Goal: Information Seeking & Learning: Learn about a topic

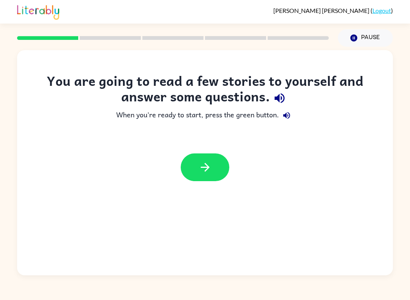
click at [211, 172] on icon "button" at bounding box center [205, 167] width 13 height 13
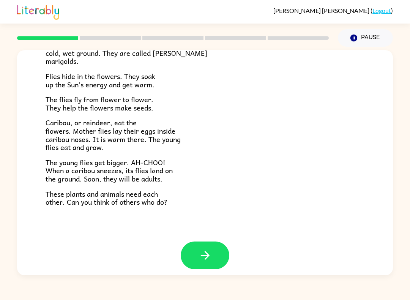
scroll to position [142, 0]
click at [194, 258] on button "button" at bounding box center [205, 256] width 49 height 28
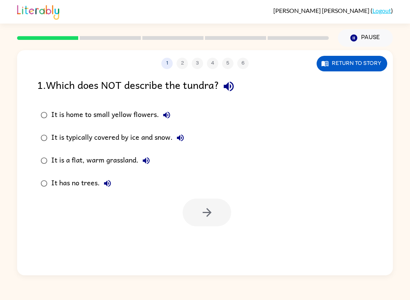
scroll to position [0, 0]
click at [208, 213] on icon "button" at bounding box center [206, 212] width 9 height 9
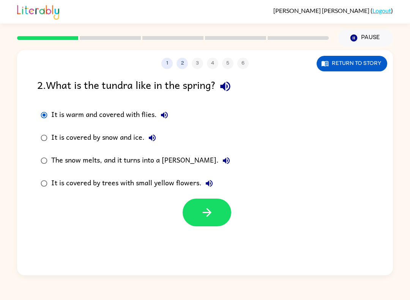
click at [198, 216] on button "button" at bounding box center [207, 213] width 49 height 28
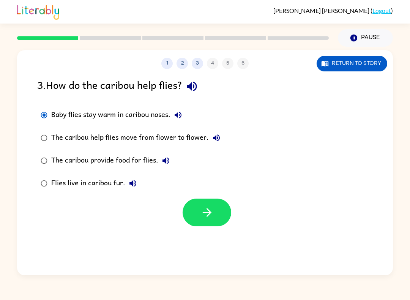
click at [198, 218] on button "button" at bounding box center [207, 213] width 49 height 28
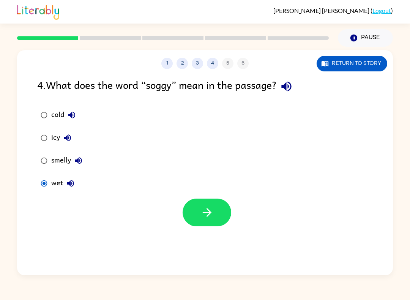
click at [214, 213] on button "button" at bounding box center [207, 213] width 49 height 28
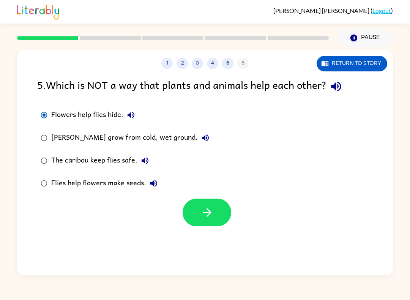
click at [214, 216] on button "button" at bounding box center [207, 213] width 49 height 28
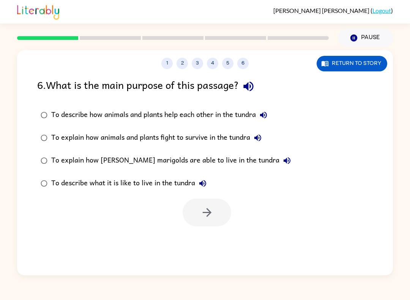
click at [210, 60] on button "4" at bounding box center [212, 63] width 11 height 11
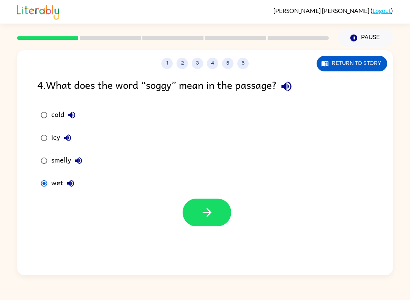
click at [226, 64] on button "5" at bounding box center [227, 63] width 11 height 11
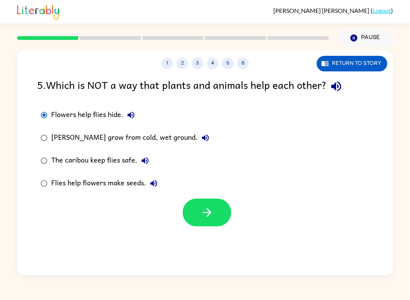
click at [246, 64] on button "6" at bounding box center [242, 63] width 11 height 11
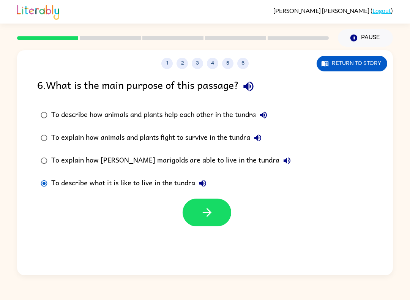
click at [204, 215] on icon "button" at bounding box center [207, 212] width 13 height 13
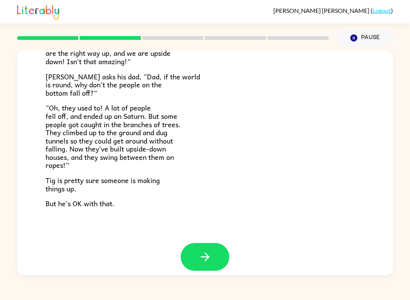
scroll to position [205, 0]
click at [195, 251] on button "button" at bounding box center [205, 257] width 49 height 28
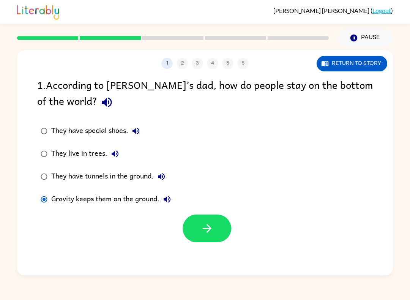
click at [205, 234] on icon "button" at bounding box center [207, 228] width 13 height 13
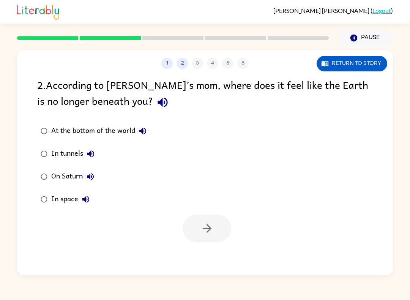
click at [54, 197] on div "In space" at bounding box center [72, 199] width 42 height 15
click at [207, 230] on icon "button" at bounding box center [207, 228] width 13 height 13
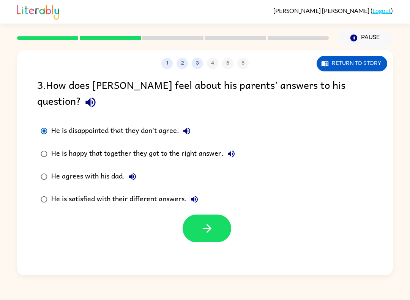
click at [196, 215] on button "button" at bounding box center [207, 229] width 49 height 28
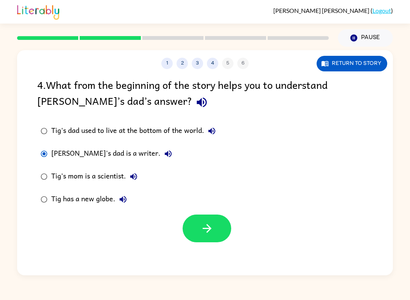
click at [206, 224] on icon "button" at bounding box center [207, 228] width 13 height 13
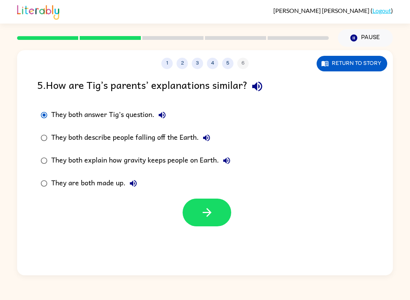
click at [204, 216] on icon "button" at bounding box center [207, 212] width 13 height 13
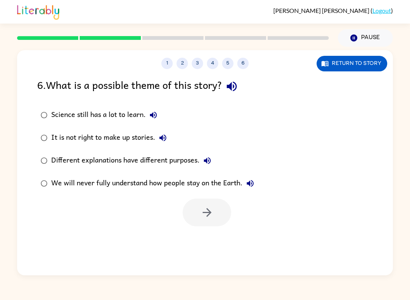
click at [225, 65] on button "5" at bounding box center [227, 63] width 11 height 11
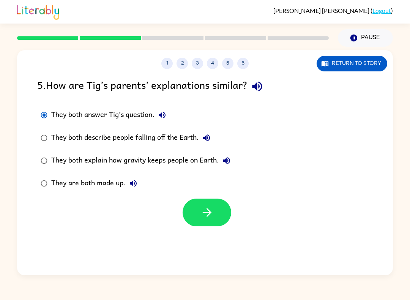
click at [245, 68] on button "6" at bounding box center [242, 63] width 11 height 11
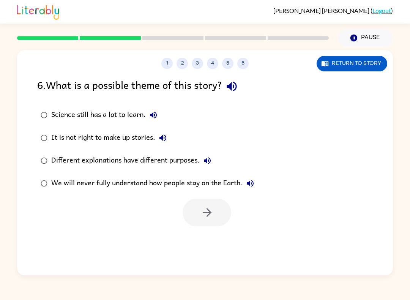
click at [232, 65] on button "5" at bounding box center [227, 63] width 11 height 11
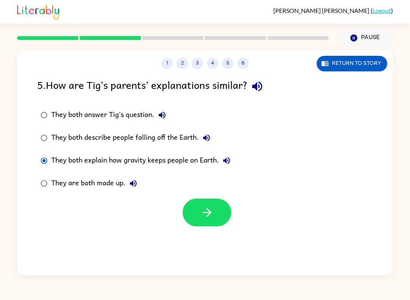
click at [199, 220] on button "button" at bounding box center [207, 213] width 49 height 28
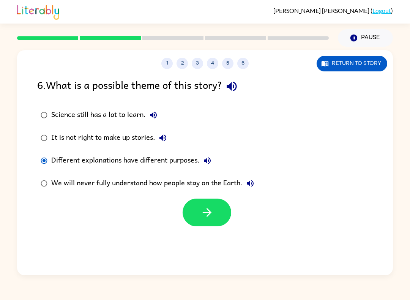
click at [207, 222] on button "button" at bounding box center [207, 213] width 49 height 28
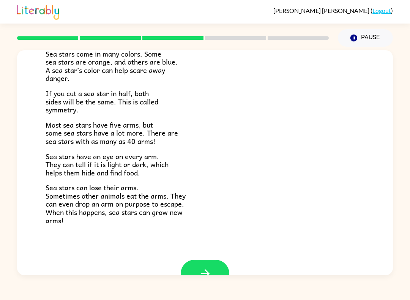
scroll to position [188, 0]
click at [217, 273] on button "button" at bounding box center [205, 273] width 49 height 28
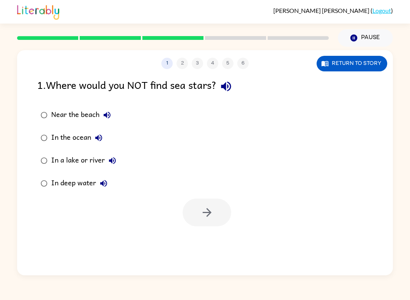
scroll to position [0, 0]
click at [207, 212] on icon "button" at bounding box center [207, 212] width 13 height 13
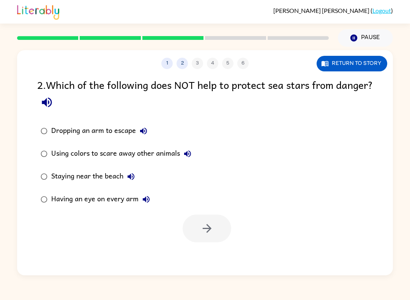
click at [57, 158] on div "Using colors to scare away other animals" at bounding box center [123, 153] width 144 height 15
click at [202, 216] on button "button" at bounding box center [207, 229] width 49 height 28
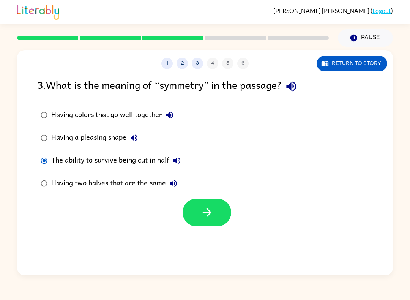
click at [198, 212] on button "button" at bounding box center [207, 213] width 49 height 28
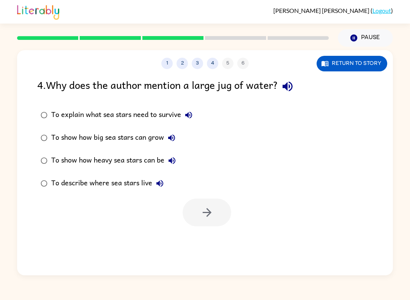
click at [53, 114] on div "To explain what sea stars need to survive" at bounding box center [123, 114] width 145 height 15
click at [198, 207] on button "button" at bounding box center [207, 213] width 49 height 28
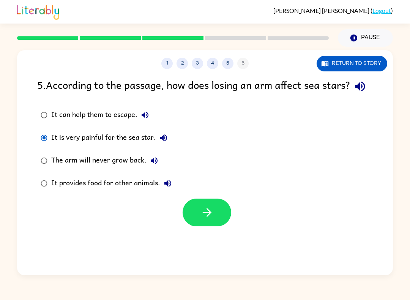
click at [202, 219] on icon "button" at bounding box center [207, 212] width 13 height 13
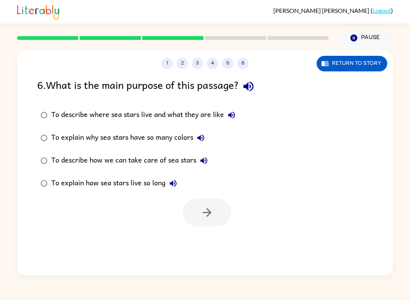
click at [88, 119] on div "To describe where sea stars live and what they are like" at bounding box center [145, 114] width 188 height 15
click at [85, 115] on div "To describe where sea stars live and what they are like" at bounding box center [145, 114] width 188 height 15
click at [101, 123] on label "To describe where sea stars live and what they are like" at bounding box center [138, 115] width 210 height 23
click at [190, 213] on button "button" at bounding box center [207, 213] width 49 height 28
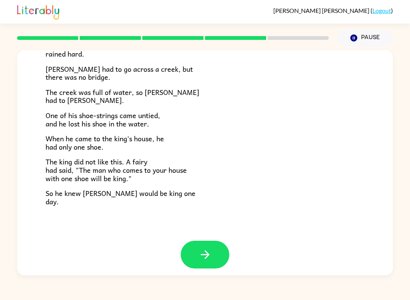
scroll to position [117, 0]
click at [205, 253] on icon "button" at bounding box center [205, 254] width 13 height 13
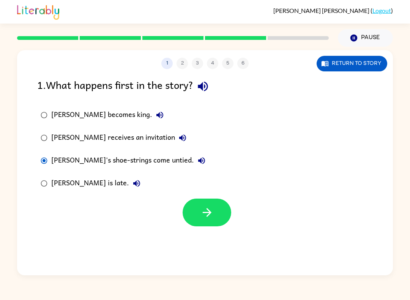
click at [205, 212] on icon "button" at bounding box center [207, 212] width 13 height 13
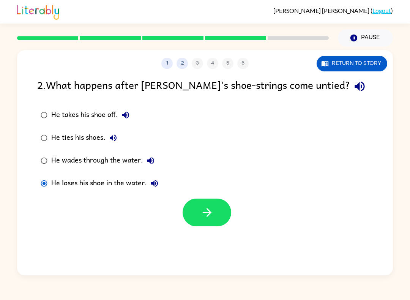
click at [201, 209] on icon "button" at bounding box center [207, 212] width 13 height 13
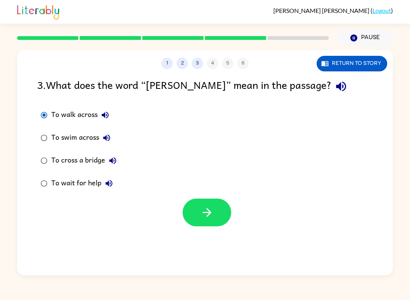
click at [216, 212] on button "button" at bounding box center [207, 213] width 49 height 28
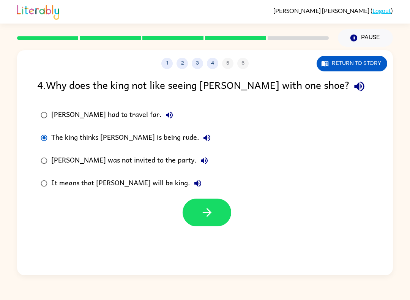
click at [222, 225] on button "button" at bounding box center [207, 213] width 49 height 28
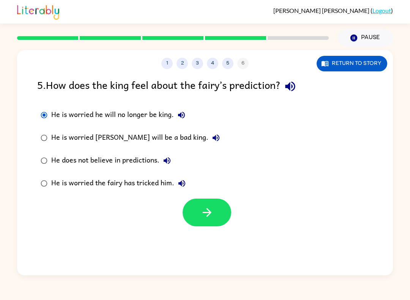
click at [189, 208] on button "button" at bounding box center [207, 213] width 49 height 28
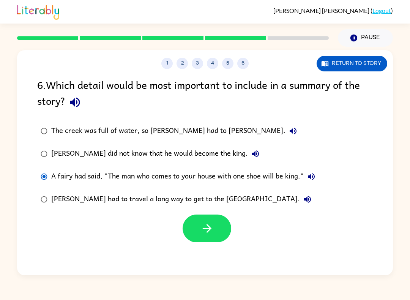
click at [192, 236] on button "button" at bounding box center [207, 229] width 49 height 28
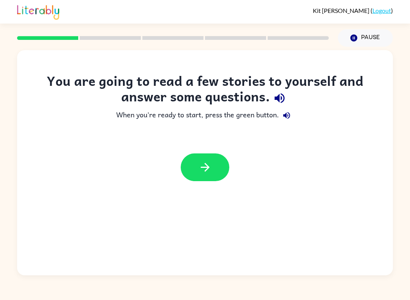
click at [210, 164] on icon "button" at bounding box center [205, 167] width 13 height 13
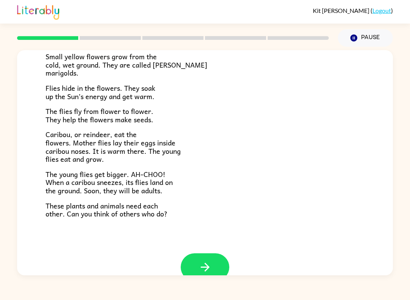
scroll to position [132, 0]
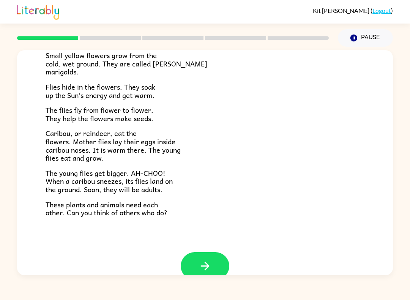
click at [245, 98] on div "Near the top of the world is land called tundra. The tundra is flat and has no …" at bounding box center [205, 89] width 319 height 255
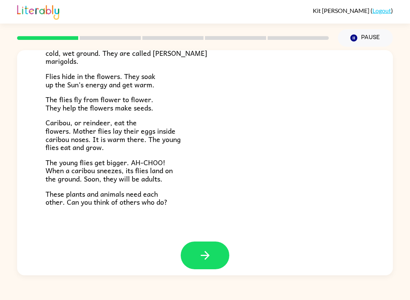
scroll to position [142, 0]
click at [219, 259] on button "button" at bounding box center [205, 256] width 49 height 28
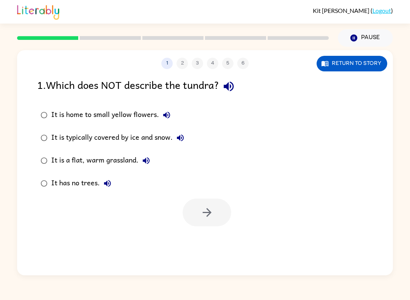
scroll to position [0, 0]
click at [201, 209] on div at bounding box center [207, 213] width 49 height 28
click at [72, 40] on div at bounding box center [173, 38] width 321 height 27
click at [52, 133] on div "It is typically covered by ice and snow." at bounding box center [119, 137] width 137 height 15
click at [205, 201] on button "button" at bounding box center [207, 213] width 49 height 28
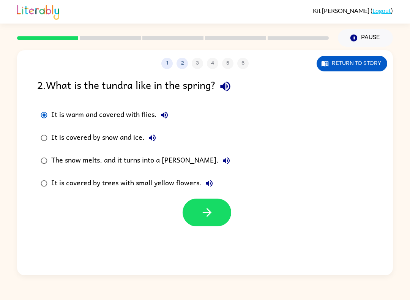
click at [214, 214] on button "button" at bounding box center [207, 213] width 49 height 28
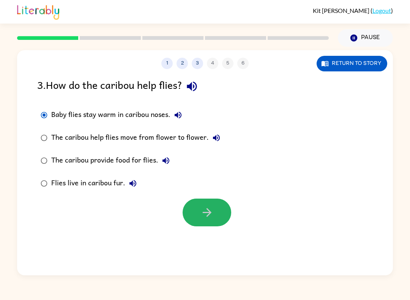
click at [204, 212] on icon "button" at bounding box center [207, 212] width 13 height 13
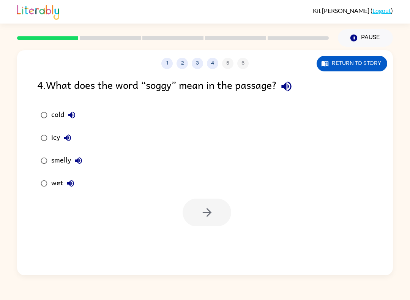
click at [206, 205] on div at bounding box center [207, 213] width 49 height 28
click at [226, 209] on button "button" at bounding box center [207, 213] width 49 height 28
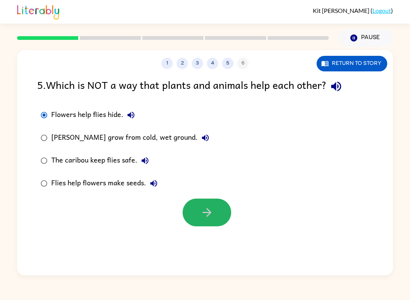
click at [201, 221] on button "button" at bounding box center [207, 213] width 49 height 28
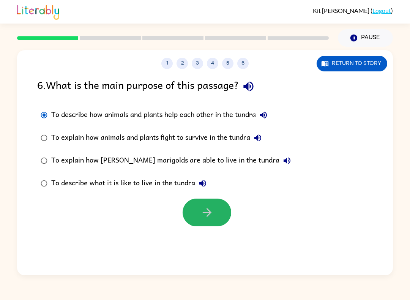
click at [200, 203] on button "button" at bounding box center [207, 213] width 49 height 28
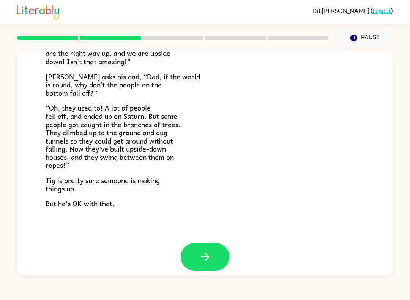
scroll to position [205, 0]
click at [201, 251] on icon "button" at bounding box center [205, 257] width 13 height 13
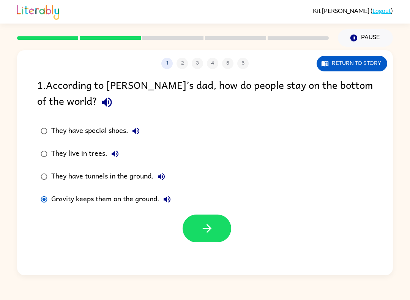
click at [196, 229] on button "button" at bounding box center [207, 229] width 49 height 28
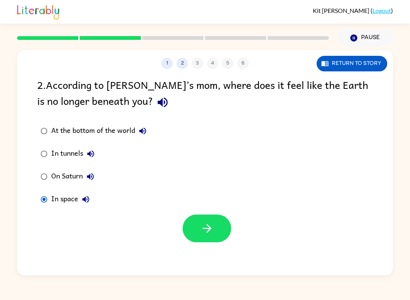
click at [213, 216] on button "button" at bounding box center [207, 229] width 49 height 28
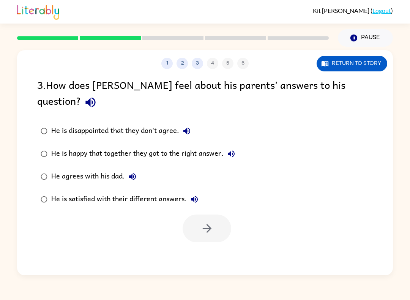
click at [37, 144] on label "He is happy that together they got to the right answer." at bounding box center [138, 153] width 210 height 23
click at [199, 226] on button "button" at bounding box center [207, 229] width 49 height 28
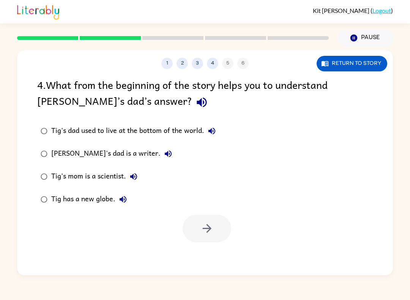
click at [216, 128] on icon "button" at bounding box center [211, 130] width 9 height 9
click at [161, 152] on button "[PERSON_NAME]'s dad is a writer." at bounding box center [168, 153] width 15 height 15
click at [138, 174] on icon "button" at bounding box center [133, 176] width 9 height 9
click at [119, 201] on icon "button" at bounding box center [123, 199] width 9 height 9
click at [217, 228] on button "button" at bounding box center [207, 229] width 49 height 28
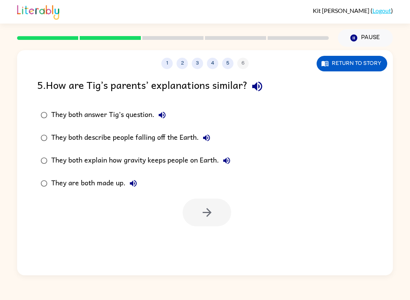
click at [163, 121] on button "They both answer Tig’s question." at bounding box center [162, 114] width 15 height 15
click at [260, 86] on icon "button" at bounding box center [257, 87] width 10 height 10
click at [170, 114] on button "They both answer Tig’s question." at bounding box center [162, 114] width 15 height 15
click at [158, 111] on icon "button" at bounding box center [162, 115] width 9 height 9
click at [38, 130] on label "They both describe people falling off the Earth." at bounding box center [135, 137] width 205 height 23
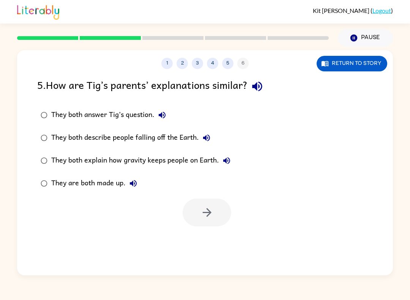
click at [38, 130] on label "They both describe people falling off the Earth." at bounding box center [135, 137] width 205 height 23
click at [216, 212] on button "button" at bounding box center [207, 213] width 49 height 28
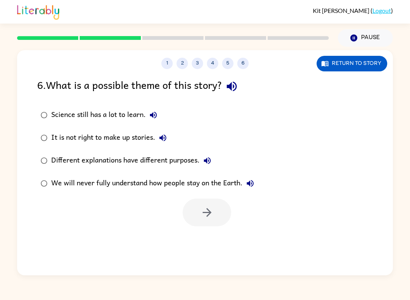
click at [234, 87] on icon "button" at bounding box center [232, 87] width 10 height 10
click at [253, 191] on button "We will never fully understand how people stay on the Earth." at bounding box center [250, 183] width 15 height 15
click at [213, 217] on icon "button" at bounding box center [207, 212] width 13 height 13
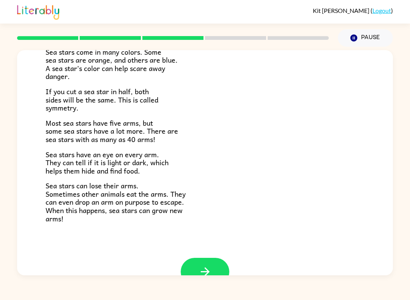
scroll to position [191, 0]
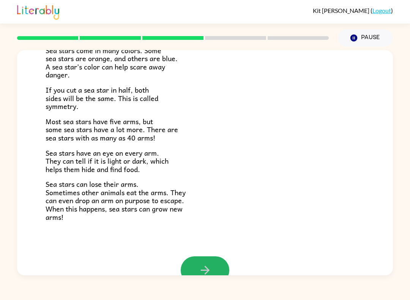
click at [213, 268] on button "button" at bounding box center [205, 270] width 49 height 28
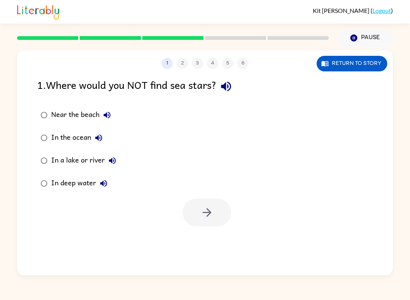
click at [238, 81] on div "1 . Where would you NOT find sea stars?" at bounding box center [205, 86] width 336 height 19
click at [231, 84] on icon "button" at bounding box center [226, 86] width 13 height 13
click at [233, 89] on icon "button" at bounding box center [226, 86] width 13 height 13
click at [228, 84] on icon "button" at bounding box center [226, 87] width 10 height 10
click at [233, 86] on icon "button" at bounding box center [226, 86] width 13 height 13
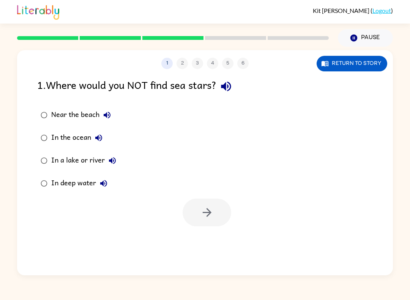
click at [232, 89] on icon "button" at bounding box center [226, 86] width 13 height 13
click at [228, 85] on icon "button" at bounding box center [226, 87] width 10 height 10
click at [209, 223] on button "button" at bounding box center [207, 213] width 49 height 28
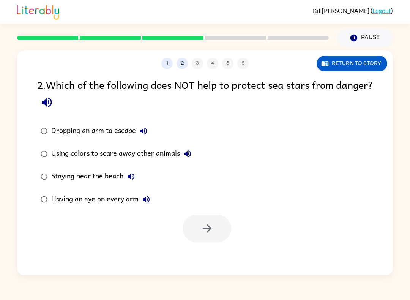
click at [54, 104] on icon "button" at bounding box center [46, 102] width 13 height 13
click at [206, 229] on icon "button" at bounding box center [206, 228] width 9 height 9
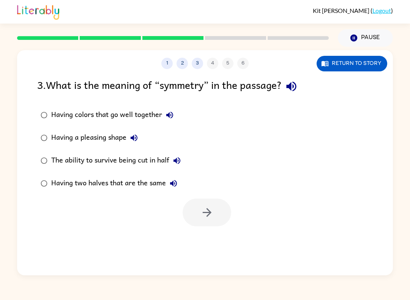
click at [296, 90] on icon "button" at bounding box center [291, 86] width 13 height 13
click at [29, 186] on div "3 . What is the meaning of “symmetry” in the passage? Having colors that go wel…" at bounding box center [205, 152] width 376 height 150
click at [200, 219] on button "button" at bounding box center [207, 213] width 49 height 28
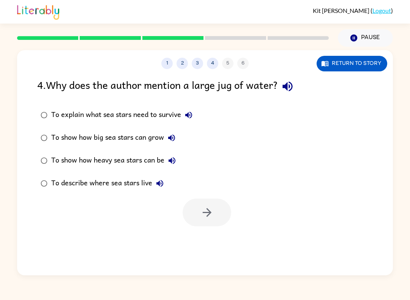
click at [291, 89] on icon "button" at bounding box center [288, 87] width 10 height 10
click at [191, 118] on icon "button" at bounding box center [188, 115] width 7 height 7
click at [207, 204] on button "button" at bounding box center [207, 213] width 49 height 28
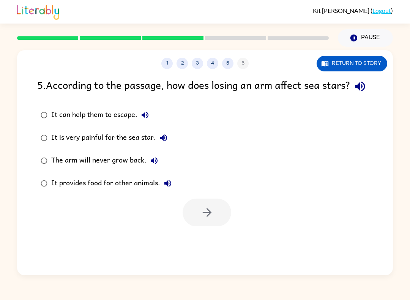
click at [351, 96] on button "button" at bounding box center [360, 86] width 19 height 19
click at [207, 219] on icon "button" at bounding box center [207, 212] width 13 height 13
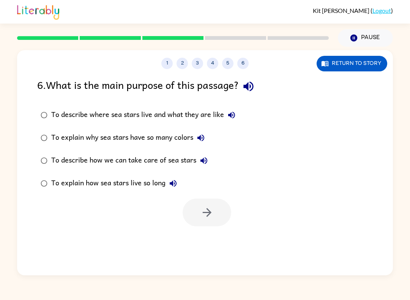
click at [255, 88] on icon "button" at bounding box center [248, 86] width 13 height 13
click at [258, 87] on button "button" at bounding box center [248, 86] width 19 height 19
click at [41, 171] on label "To describe how we can take care of sea stars" at bounding box center [138, 160] width 210 height 23
click at [198, 220] on button "button" at bounding box center [207, 213] width 49 height 28
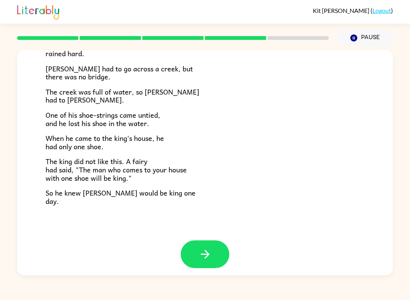
scroll to position [117, 0]
click at [209, 248] on icon "button" at bounding box center [205, 254] width 13 height 13
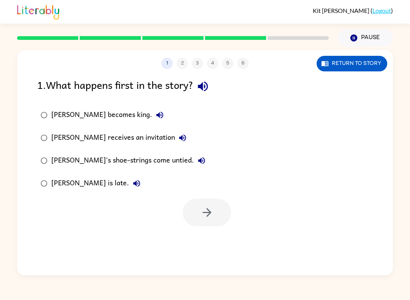
click at [213, 88] on button "button" at bounding box center [202, 86] width 19 height 19
click at [52, 108] on div "[PERSON_NAME] becomes king." at bounding box center [109, 114] width 116 height 15
click at [214, 204] on button "button" at bounding box center [207, 213] width 49 height 28
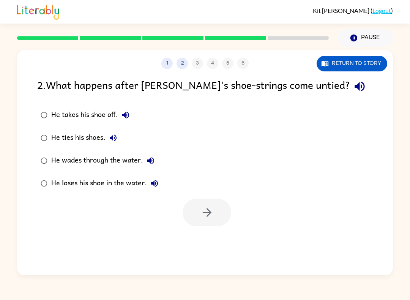
click at [355, 90] on icon "button" at bounding box center [360, 87] width 10 height 10
click at [112, 150] on label "He wades through the water." at bounding box center [99, 160] width 133 height 23
click at [111, 150] on label "He wades through the water." at bounding box center [99, 160] width 133 height 23
click at [223, 208] on button "button" at bounding box center [207, 213] width 49 height 28
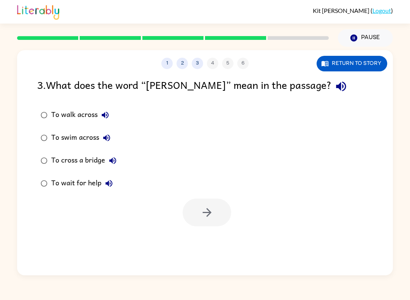
click at [335, 81] on icon "button" at bounding box center [341, 86] width 13 height 13
click at [198, 218] on button "button" at bounding box center [207, 213] width 49 height 28
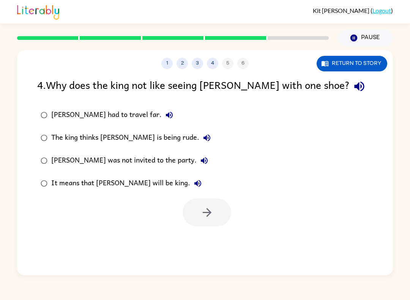
click at [354, 85] on icon "button" at bounding box center [359, 87] width 10 height 10
click at [204, 197] on div at bounding box center [205, 211] width 376 height 32
click at [197, 218] on button "button" at bounding box center [207, 213] width 49 height 28
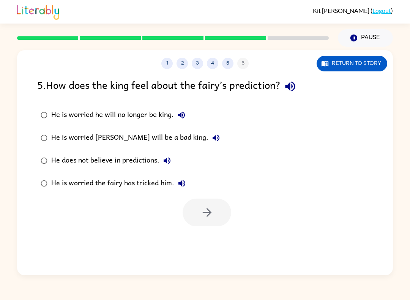
click at [291, 87] on icon "button" at bounding box center [290, 87] width 10 height 10
click at [218, 218] on button "button" at bounding box center [207, 213] width 49 height 28
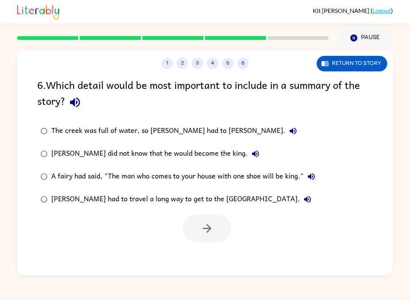
click at [77, 106] on icon "button" at bounding box center [74, 102] width 13 height 13
click at [35, 174] on label "A fairy had said, "The man who comes to your house with one shoe will be king."" at bounding box center [178, 176] width 290 height 23
click at [323, 172] on label "A fairy had said, "The man who comes to your house with one shoe will be king."" at bounding box center [178, 176] width 290 height 23
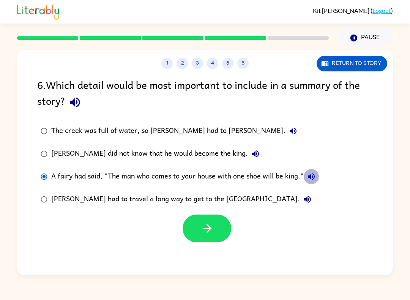
click at [308, 177] on icon "button" at bounding box center [311, 176] width 9 height 9
click at [307, 173] on button "A fairy had said, "The man who comes to your house with one shoe will be king."" at bounding box center [311, 176] width 15 height 15
click at [319, 176] on button "A fairy had said, "The man who comes to your house with one shoe will be king."" at bounding box center [311, 176] width 15 height 15
click at [309, 171] on button "A fairy had said, "The man who comes to your house with one shoe will be king."" at bounding box center [311, 176] width 15 height 15
click at [299, 173] on div "A fairy had said, "The man who comes to your house with one shoe will be king."" at bounding box center [185, 176] width 268 height 15
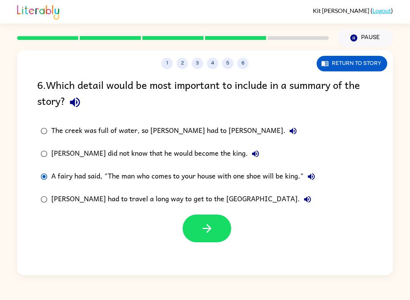
click at [315, 177] on icon "button" at bounding box center [311, 176] width 7 height 7
click at [307, 179] on button "A fairy had said, "The man who comes to your house with one shoe will be king."" at bounding box center [311, 176] width 15 height 15
click at [309, 181] on icon "button" at bounding box center [311, 176] width 9 height 9
click at [208, 223] on icon "button" at bounding box center [207, 228] width 13 height 13
